Goal: Use online tool/utility: Utilize a website feature to perform a specific function

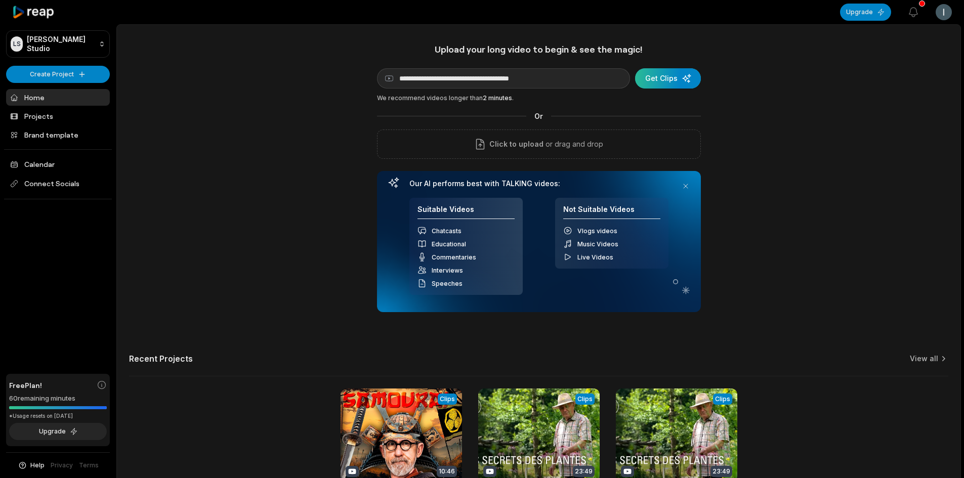
type input "**********"
click at [662, 76] on div "submit" at bounding box center [668, 78] width 66 height 20
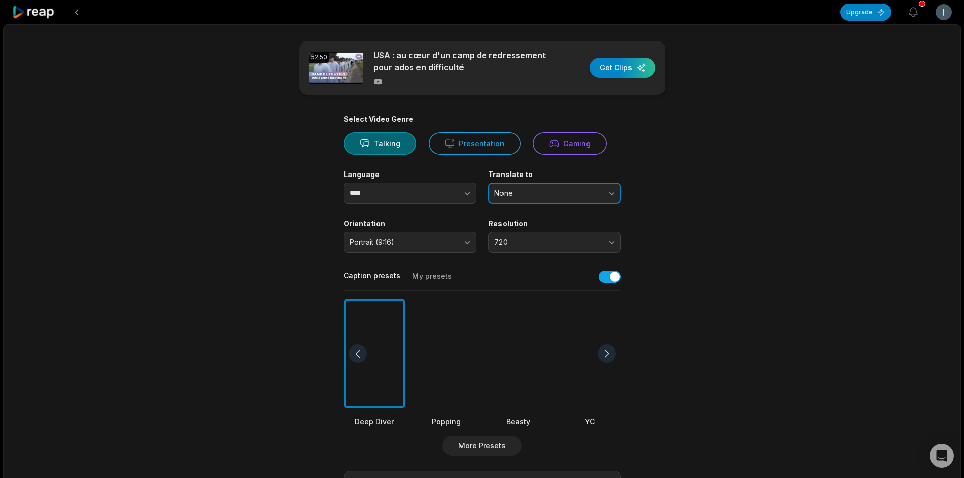
click at [602, 199] on button "None" at bounding box center [554, 193] width 133 height 21
click at [602, 190] on button "None" at bounding box center [554, 193] width 133 height 21
click at [420, 194] on button "button" at bounding box center [447, 193] width 58 height 21
click at [470, 194] on icon "button" at bounding box center [467, 193] width 10 height 10
type input "****"
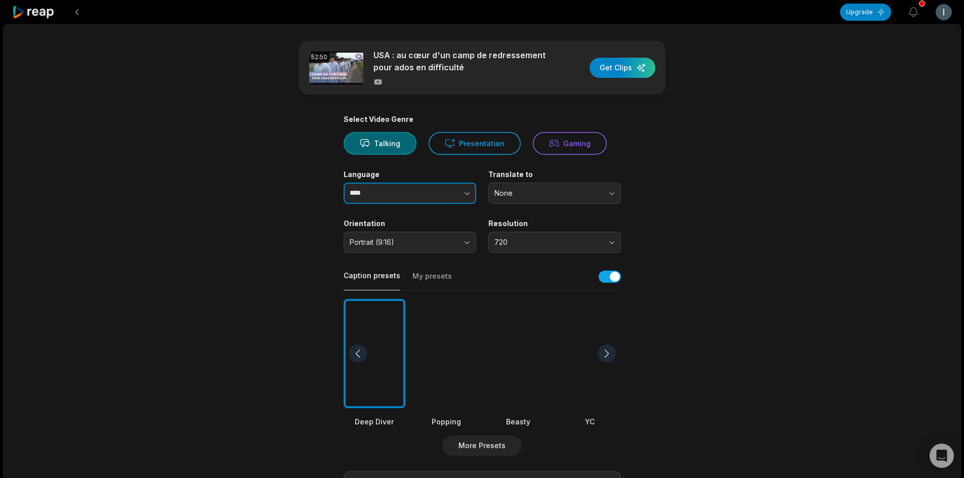
click at [457, 193] on button "button" at bounding box center [447, 193] width 58 height 21
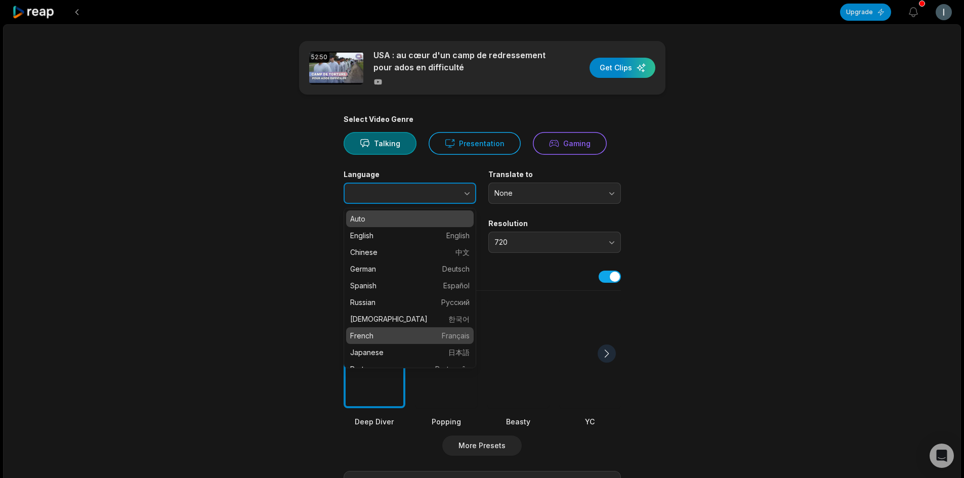
type input "******"
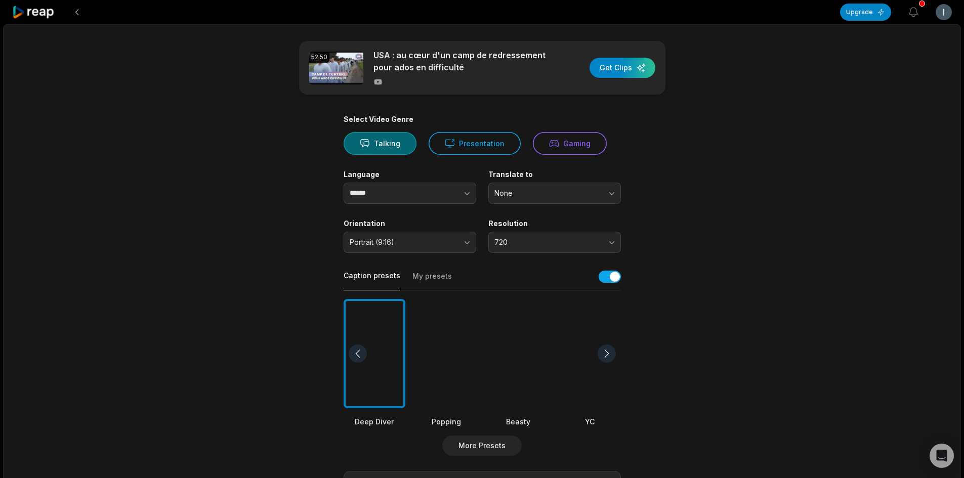
click at [615, 354] on div at bounding box center [607, 354] width 18 height 18
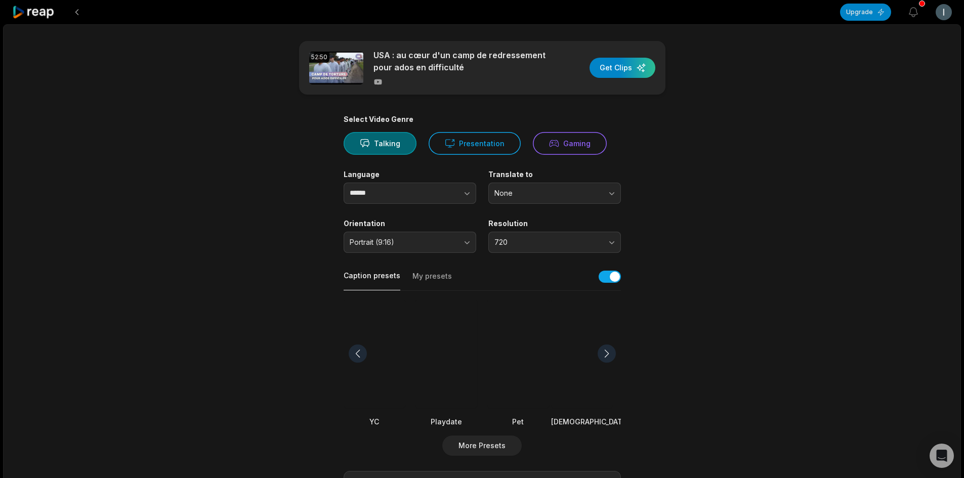
click at [615, 354] on div at bounding box center [607, 354] width 18 height 18
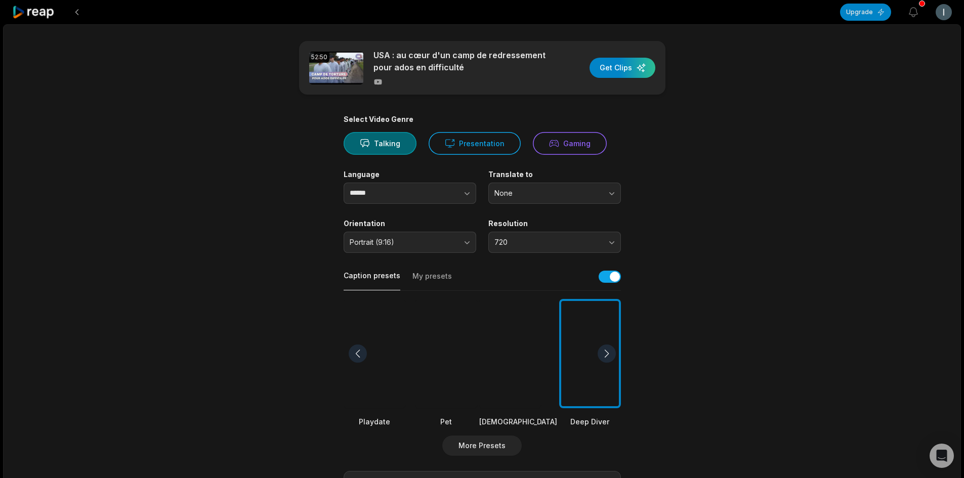
click at [615, 354] on div at bounding box center [607, 354] width 18 height 18
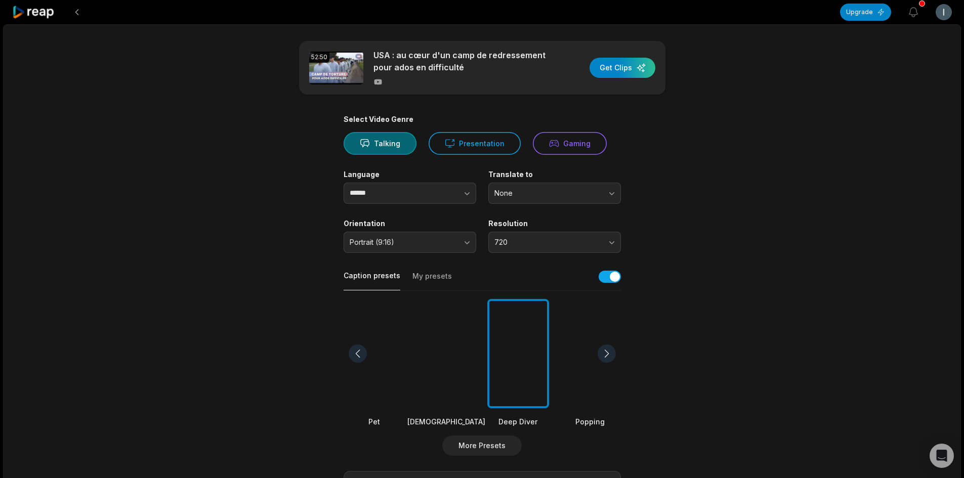
click at [615, 354] on div at bounding box center [607, 354] width 18 height 18
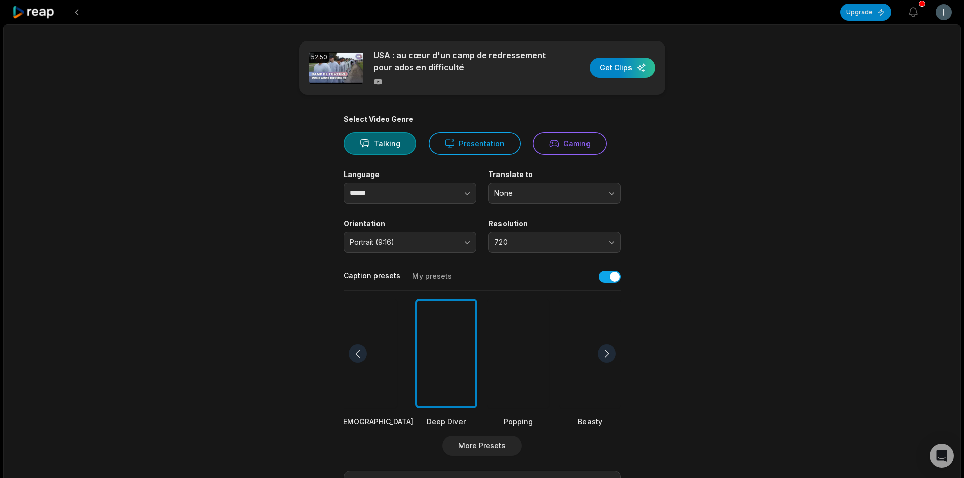
click at [615, 354] on div at bounding box center [607, 354] width 18 height 18
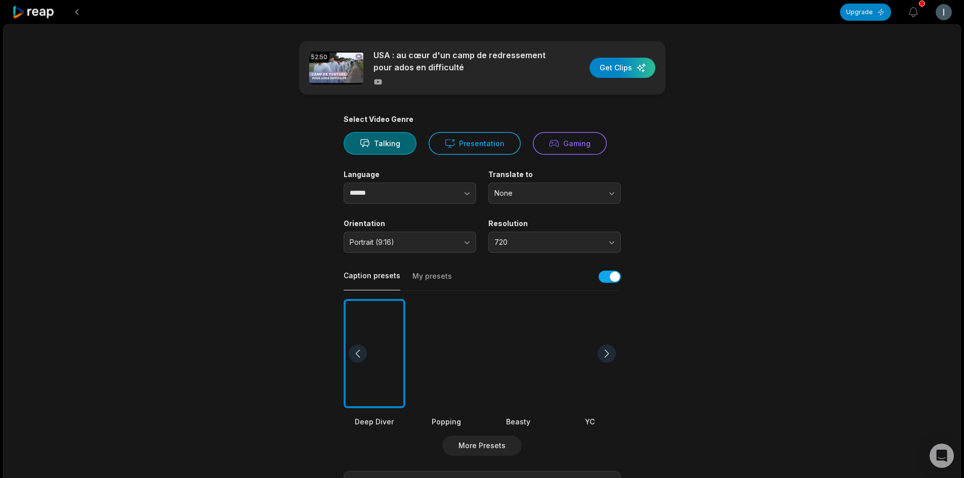
click at [615, 354] on div at bounding box center [607, 354] width 18 height 18
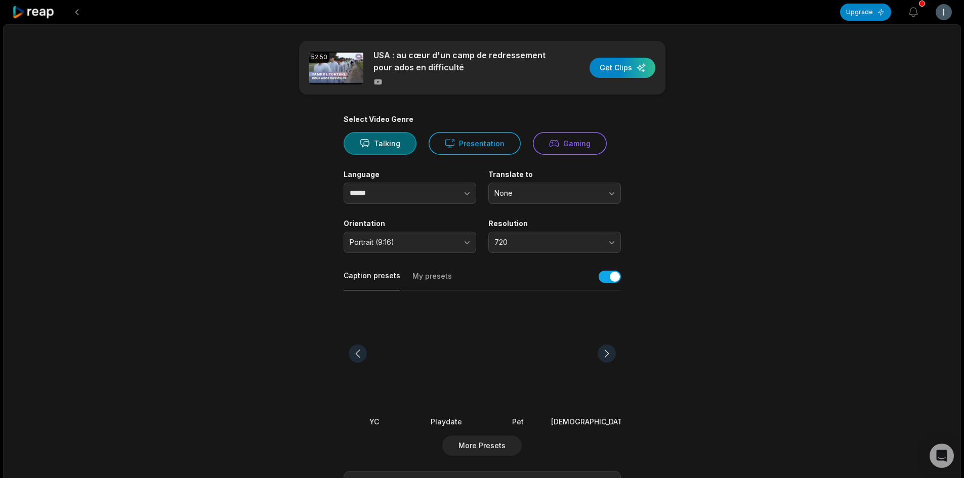
click at [615, 354] on div at bounding box center [607, 354] width 18 height 18
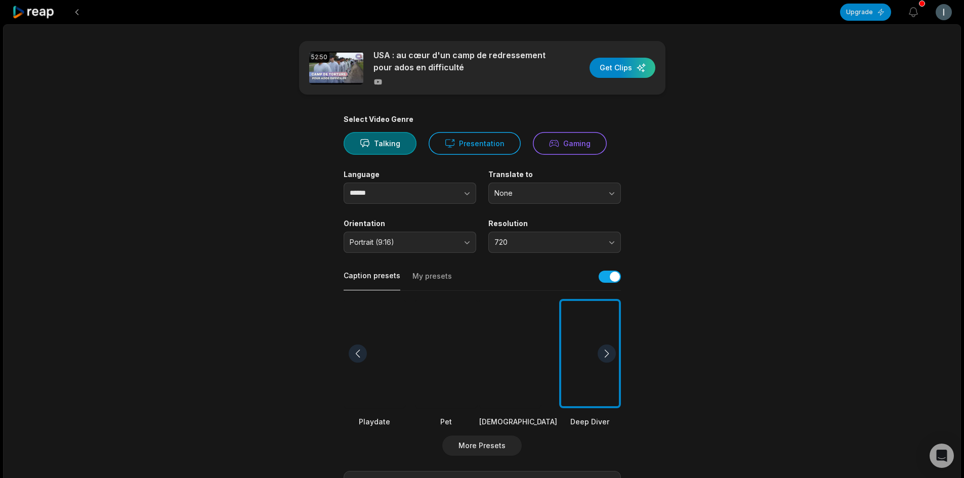
click at [615, 354] on div at bounding box center [607, 354] width 18 height 18
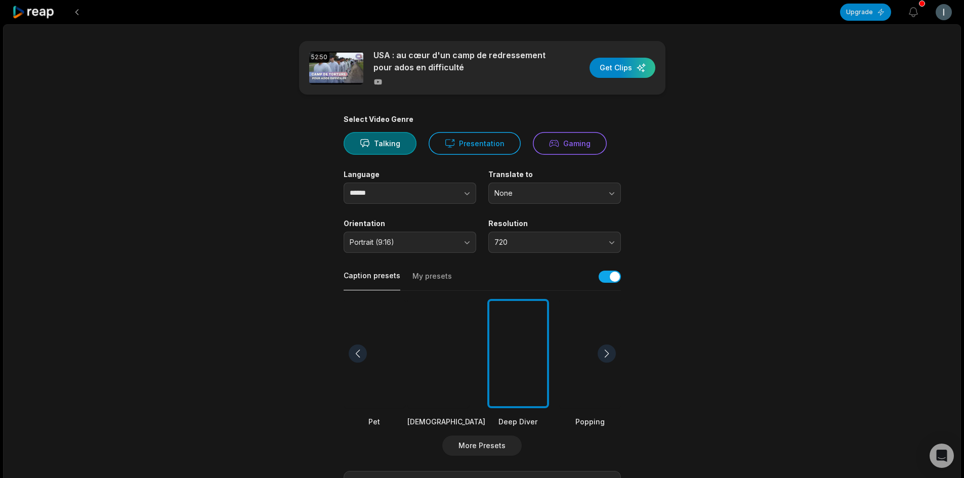
click at [615, 354] on div at bounding box center [607, 354] width 18 height 18
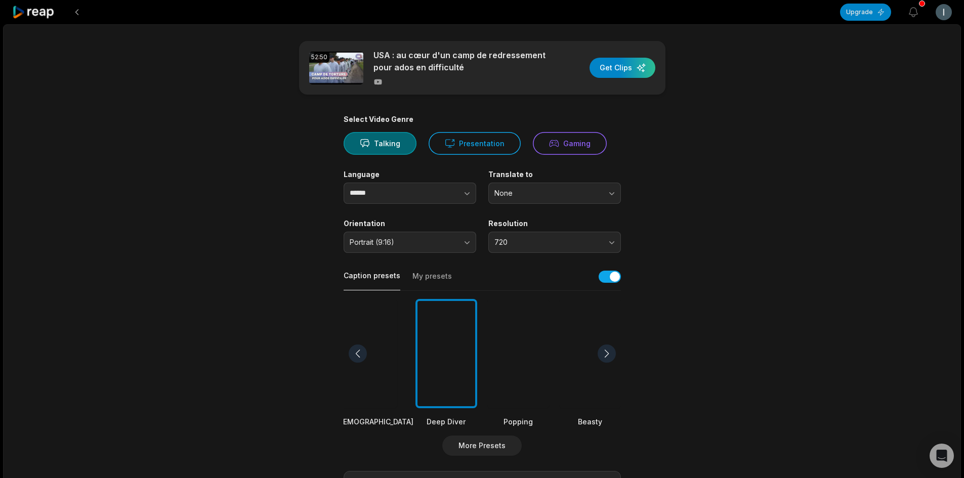
click at [615, 354] on div at bounding box center [607, 354] width 18 height 18
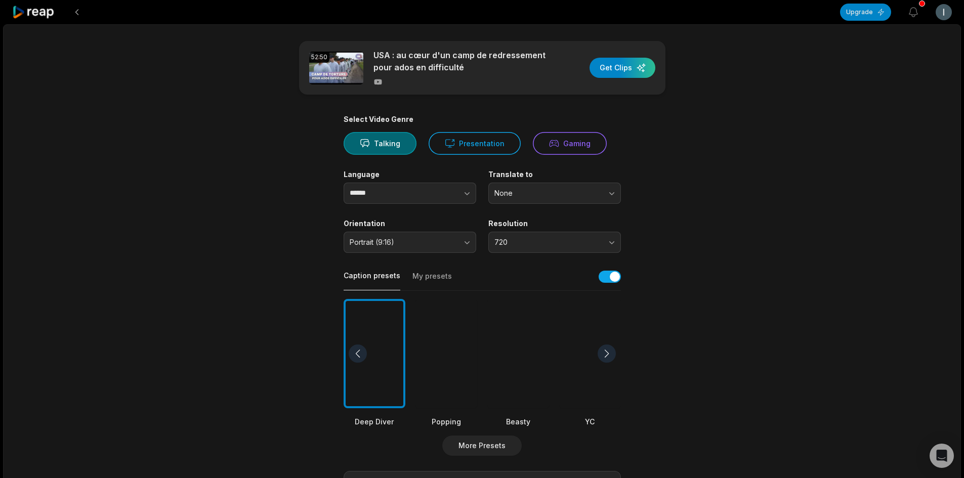
click at [615, 354] on div at bounding box center [607, 354] width 18 height 18
click at [438, 371] on div at bounding box center [447, 354] width 62 height 110
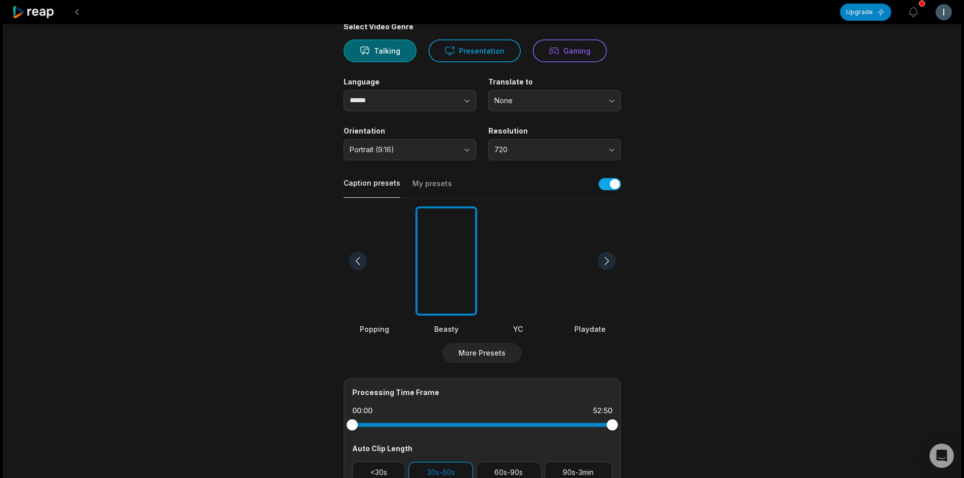
scroll to position [152, 0]
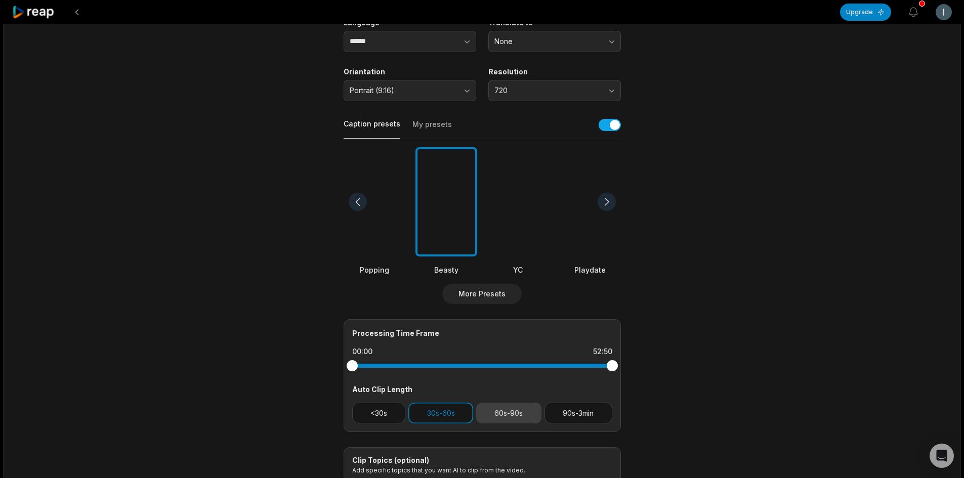
click at [517, 413] on button "60s-90s" at bounding box center [508, 413] width 65 height 21
click at [434, 417] on button "30s-60s" at bounding box center [440, 413] width 65 height 21
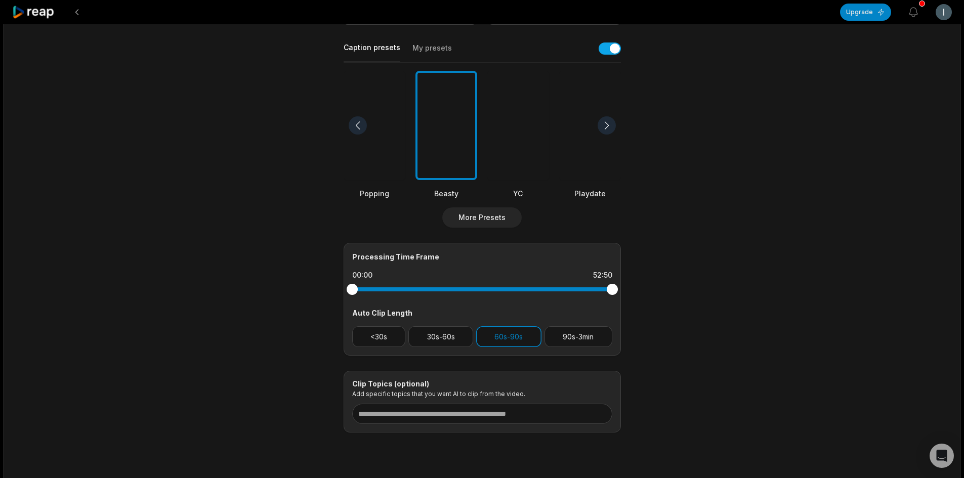
scroll to position [256, 0]
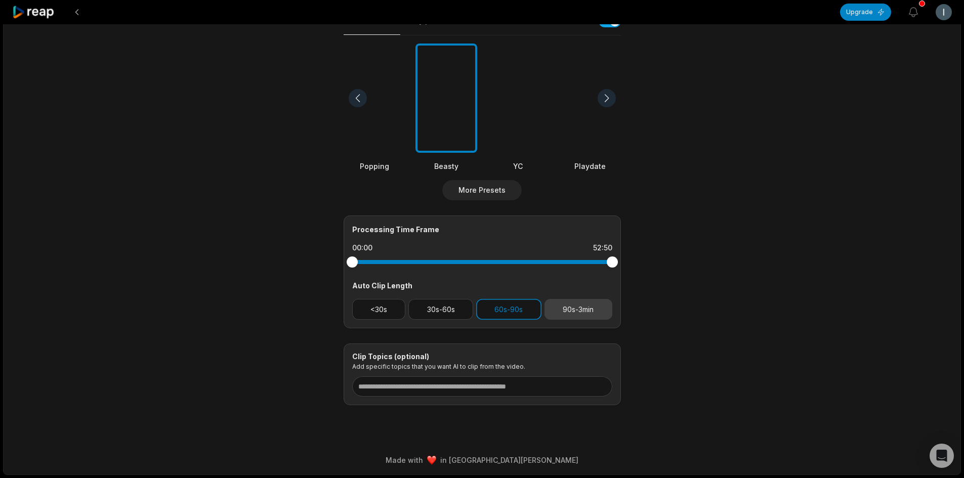
click at [600, 313] on button "90s-3min" at bounding box center [579, 309] width 68 height 21
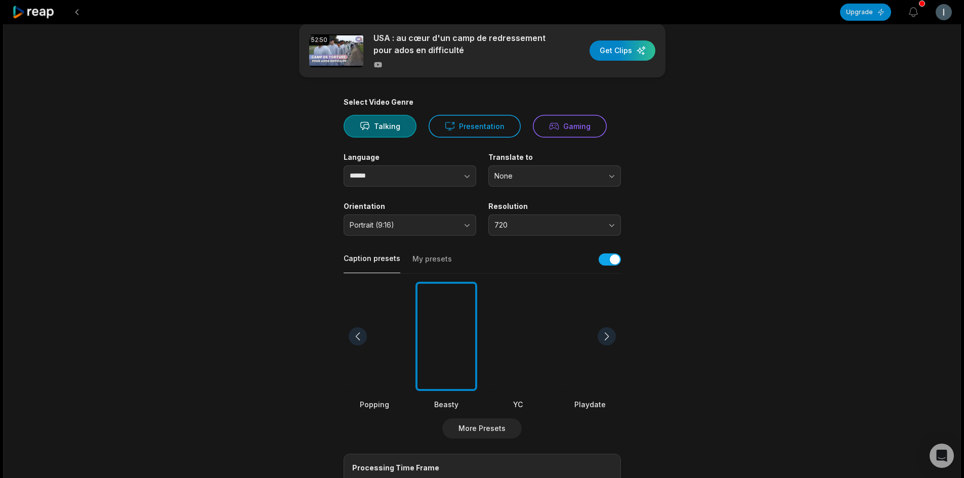
scroll to position [0, 0]
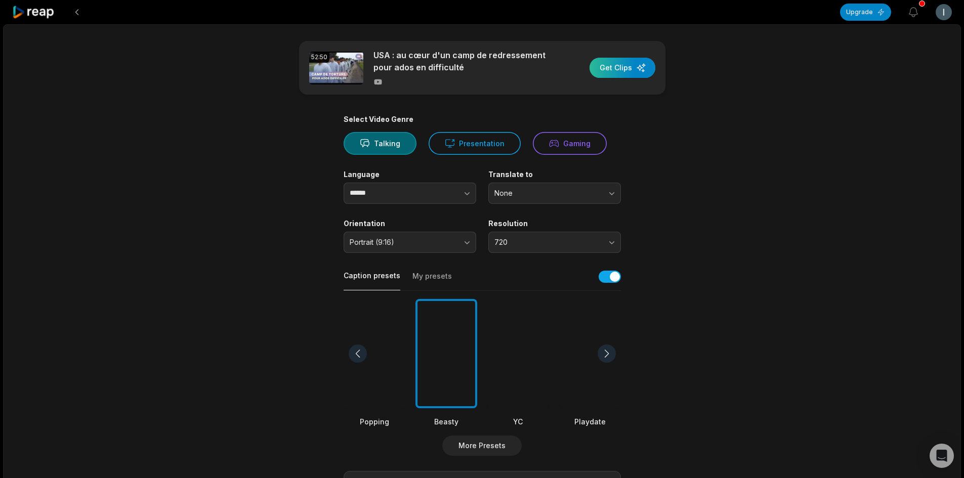
click at [627, 67] on div "button" at bounding box center [623, 68] width 66 height 20
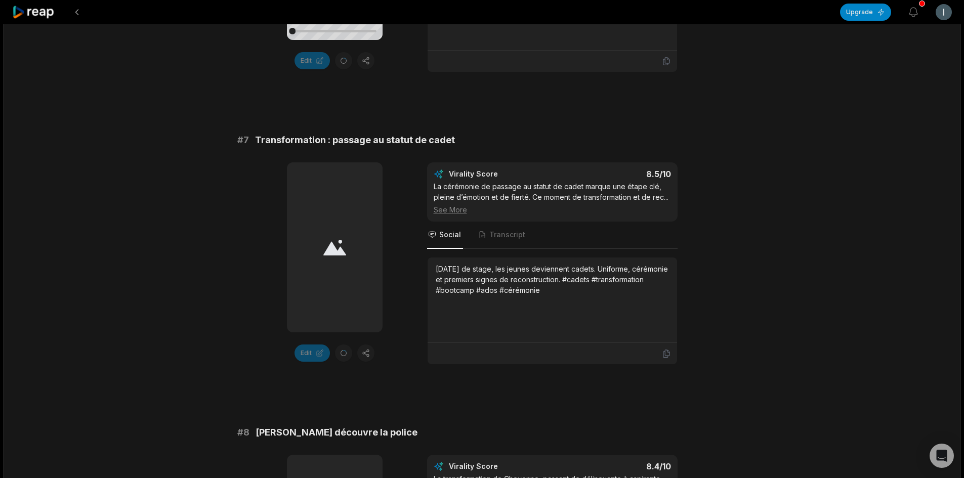
scroll to position [1868, 0]
